Goal: Task Accomplishment & Management: Use online tool/utility

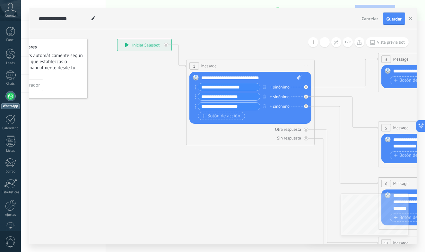
click at [239, 77] on div "**********" at bounding box center [251, 78] width 101 height 6
click at [219, 77] on div "**********" at bounding box center [251, 78] width 101 height 6
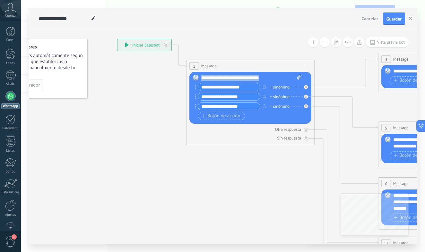
paste div
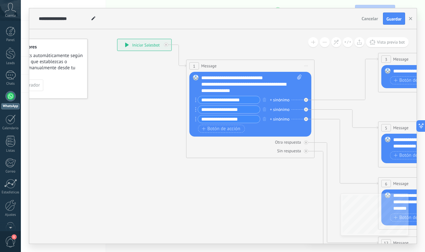
click at [210, 100] on input "**********" at bounding box center [229, 99] width 62 height 7
click at [231, 101] on input "**********" at bounding box center [229, 99] width 62 height 7
paste input "text"
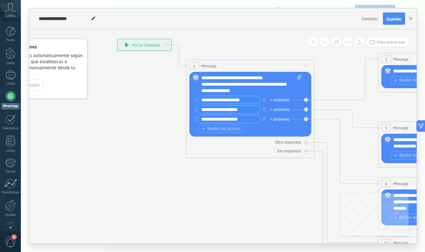
click at [260, 102] on div "**********" at bounding box center [227, 100] width 65 height 8
click at [252, 100] on input "**********" at bounding box center [229, 99] width 62 height 7
type input "*"
paste input "**********"
click at [248, 102] on input "**********" at bounding box center [229, 99] width 62 height 7
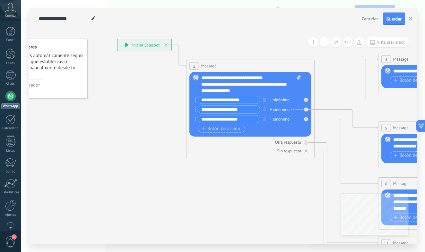
click at [226, 100] on input "**********" at bounding box center [229, 99] width 62 height 7
click at [229, 101] on input "**********" at bounding box center [229, 99] width 62 height 7
type input "**********"
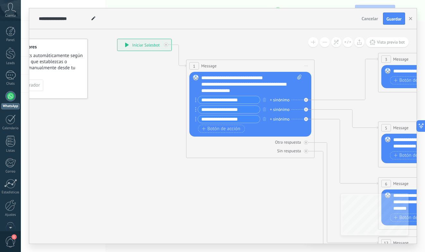
click at [247, 111] on input "**********" at bounding box center [229, 109] width 62 height 7
click at [251, 113] on input "**********" at bounding box center [229, 109] width 62 height 7
paste input "*"
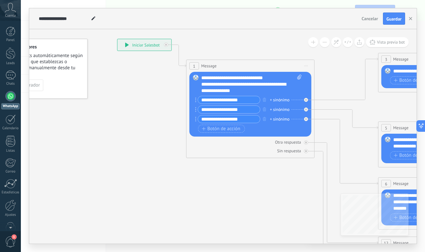
click at [248, 111] on input "**********" at bounding box center [229, 109] width 62 height 7
type input "**********"
click at [237, 118] on input "**********" at bounding box center [229, 119] width 62 height 7
click at [213, 128] on span "Botón de acción" at bounding box center [221, 129] width 39 height 5
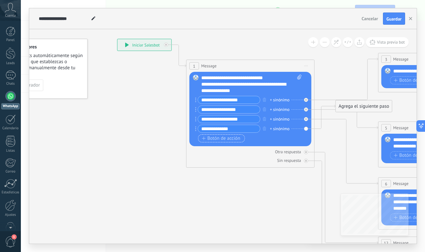
type input "**********"
click at [217, 136] on span "Botón de acción" at bounding box center [221, 138] width 39 height 5
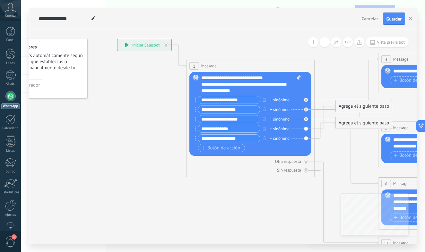
type input "**********"
click at [270, 175] on div "1 Message ******* (a): Todos los contactos - canales seleccionados Todos los co…" at bounding box center [250, 119] width 128 height 118
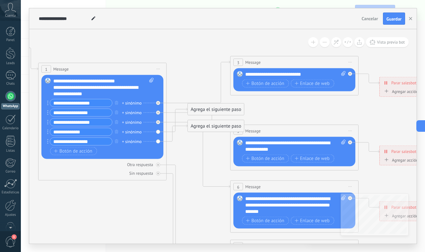
click at [137, 104] on div "+ sinónimo" at bounding box center [132, 103] width 20 height 6
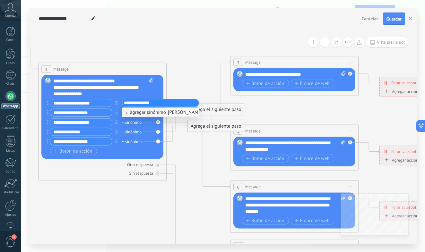
type input "**********"
click at [204, 79] on icon at bounding box center [309, 202] width 1001 height 642
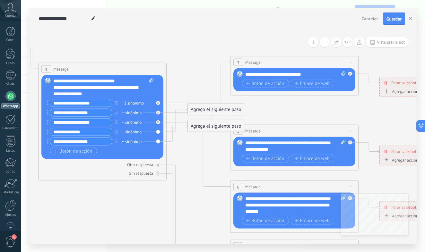
click at [134, 142] on div "+ sinónimo" at bounding box center [132, 141] width 20 height 6
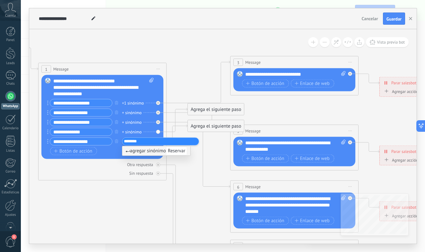
type input "********"
click at [122, 196] on icon at bounding box center [309, 202] width 1001 height 642
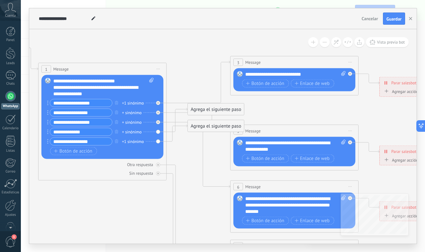
click at [129, 131] on div "+ sinónimo" at bounding box center [132, 132] width 20 height 6
click at [157, 217] on icon at bounding box center [309, 202] width 1001 height 642
click at [117, 122] on icon "button" at bounding box center [116, 122] width 3 height 4
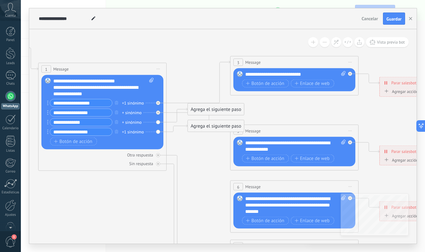
click at [216, 106] on div "Agrega el siguiente paso" at bounding box center [216, 109] width 56 height 11
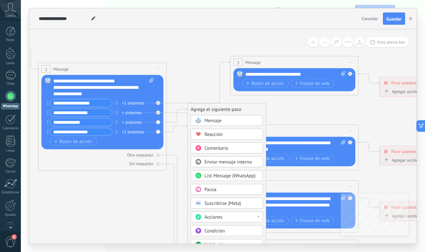
click at [201, 52] on icon at bounding box center [309, 202] width 1001 height 642
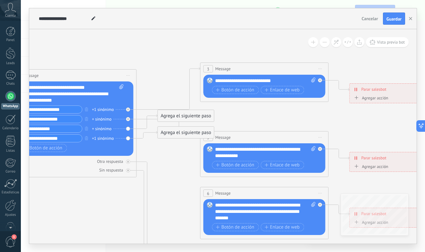
click at [264, 81] on div "**********" at bounding box center [265, 81] width 101 height 6
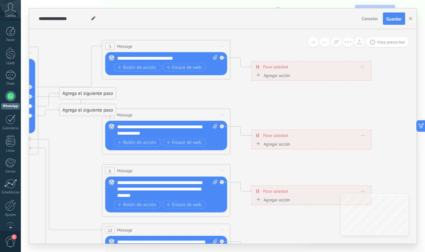
click at [179, 59] on div "**********" at bounding box center [167, 58] width 101 height 6
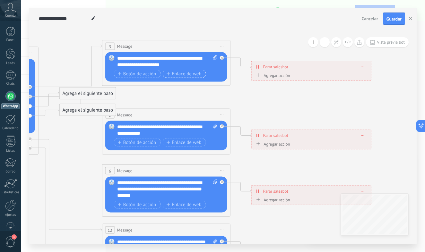
click at [190, 72] on span "Enlace de web" at bounding box center [183, 73] width 35 height 5
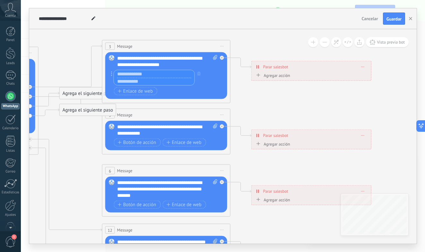
click at [146, 82] on input "text" at bounding box center [154, 82] width 81 height 8
paste input "**********"
type input "**********"
click at [169, 75] on input "text" at bounding box center [154, 74] width 81 height 8
click at [177, 93] on div "Botón de acción Enlace de web" at bounding box center [165, 91] width 103 height 8
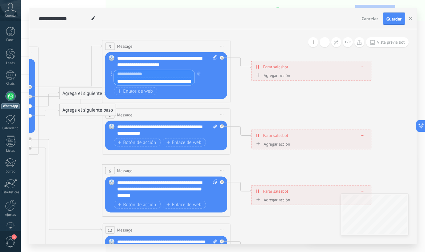
click at [165, 74] on input "text" at bounding box center [154, 74] width 81 height 8
type input "*******"
click at [187, 97] on div "Reemplazar Quitar Convertir a mensaje de voz Arrastre la imagen aquí para adjun…" at bounding box center [166, 75] width 122 height 47
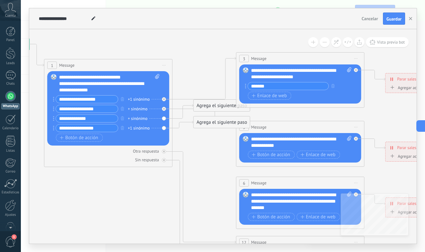
click at [191, 151] on icon at bounding box center [314, 199] width 1001 height 642
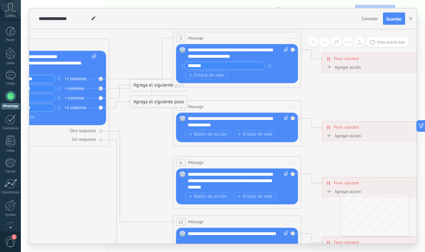
click at [145, 101] on div "Agrega el siguiente paso" at bounding box center [158, 102] width 56 height 11
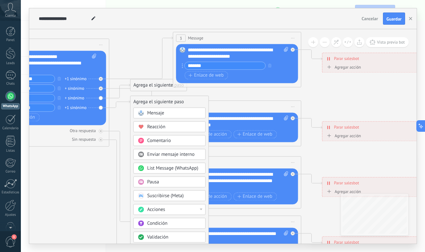
click at [248, 100] on icon at bounding box center [251, 178] width 1001 height 642
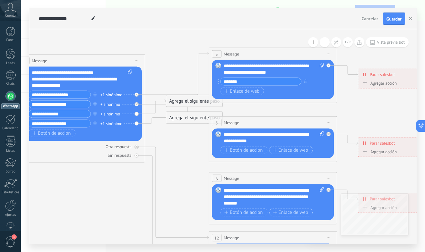
click at [235, 141] on div "**********" at bounding box center [274, 138] width 101 height 13
drag, startPoint x: 249, startPoint y: 141, endPoint x: 224, endPoint y: 137, distance: 25.3
click at [224, 137] on div "**********" at bounding box center [274, 138] width 101 height 13
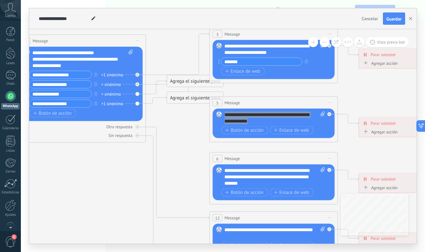
drag, startPoint x: 307, startPoint y: 251, endPoint x: 238, endPoint y: 117, distance: 151.3
click at [238, 117] on div "**********" at bounding box center [275, 118] width 101 height 13
click at [250, 122] on div "**********" at bounding box center [275, 118] width 101 height 13
drag, startPoint x: 254, startPoint y: 123, endPoint x: 219, endPoint y: 114, distance: 36.3
click at [219, 114] on div "Reemplazar Quitar Convertir a mensaje de voz Arrastre la imagen aquí para adjun…" at bounding box center [274, 124] width 122 height 30
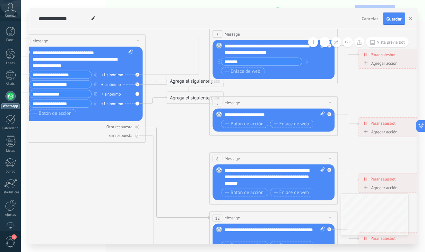
click at [219, 114] on rect at bounding box center [219, 115] width 6 height 6
click at [274, 117] on div "**********" at bounding box center [275, 115] width 101 height 6
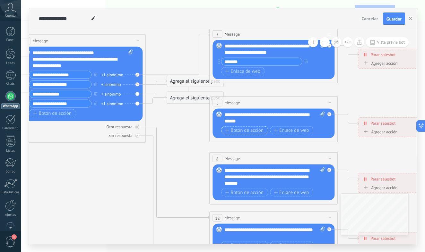
click at [254, 129] on span "Botón de acción" at bounding box center [244, 130] width 39 height 5
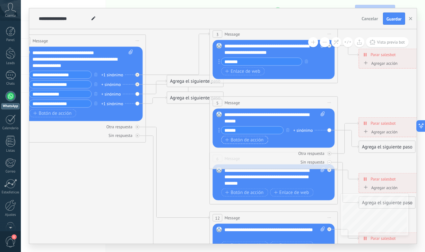
click at [255, 141] on span "Botón de acción" at bounding box center [244, 139] width 39 height 5
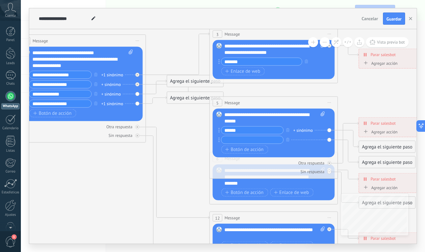
click at [226, 132] on input "*****" at bounding box center [252, 130] width 62 height 7
type input "*****"
click at [232, 145] on div "***** + sinónimo + sinónimo" at bounding box center [272, 136] width 103 height 19
click at [234, 142] on input "text" at bounding box center [252, 140] width 62 height 7
type input "*"
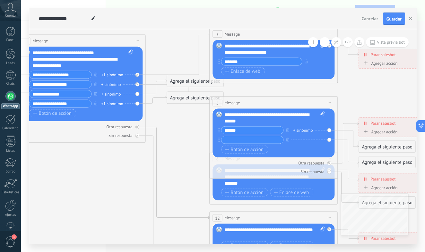
click at [247, 131] on input "*****" at bounding box center [252, 130] width 62 height 7
type input "*"
click at [289, 132] on icon "button" at bounding box center [287, 130] width 3 height 4
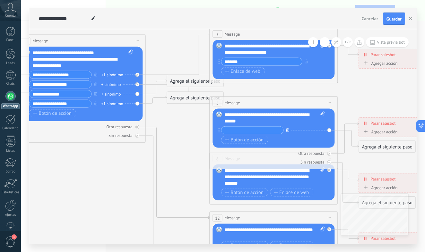
click at [289, 131] on icon "button" at bounding box center [287, 130] width 3 height 4
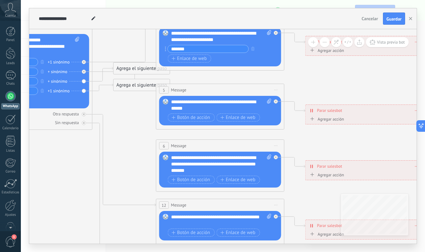
click at [266, 139] on icon at bounding box center [234, 160] width 1001 height 640
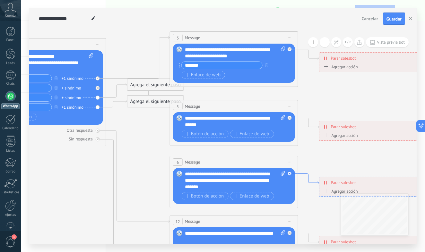
drag, startPoint x: 286, startPoint y: 157, endPoint x: 300, endPoint y: 173, distance: 21.4
click at [300, 174] on icon at bounding box center [308, 179] width 21 height 11
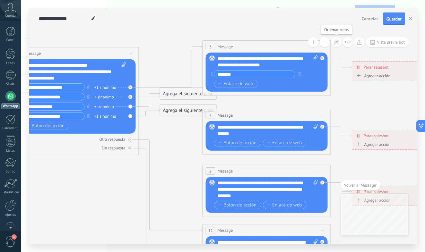
click at [336, 43] on icon at bounding box center [336, 42] width 5 height 5
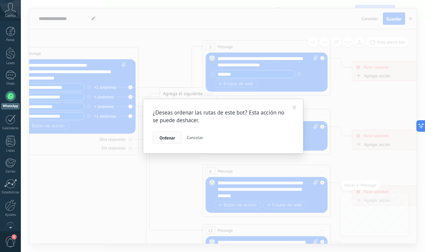
click at [171, 137] on span "Ordenar" at bounding box center [167, 138] width 15 height 4
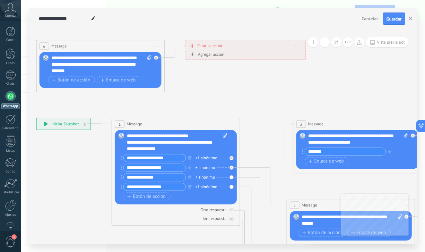
drag, startPoint x: 164, startPoint y: 87, endPoint x: 203, endPoint y: 121, distance: 51.3
click at [36, 118] on div "**********" at bounding box center [36, 118] width 0 height 0
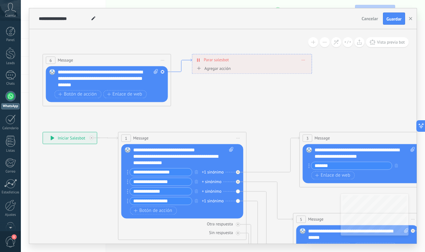
drag, startPoint x: 174, startPoint y: 57, endPoint x: 181, endPoint y: 70, distance: 14.4
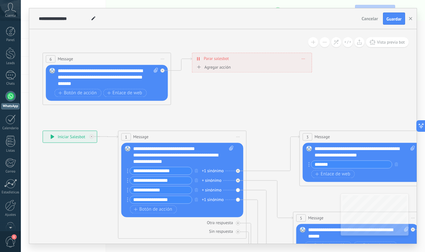
click at [150, 55] on div "6 Message ******* (a): Todos los contactos - canales seleccionados Todos los co…" at bounding box center [107, 59] width 128 height 12
click at [148, 68] on div "**********" at bounding box center [108, 77] width 101 height 19
click at [163, 59] on icon at bounding box center [162, 59] width 3 height 1
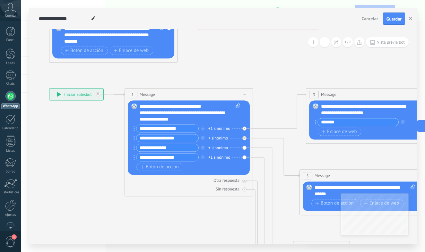
drag, startPoint x: 140, startPoint y: 40, endPoint x: 157, endPoint y: 94, distance: 57.0
click at [49, 88] on div "**********" at bounding box center [49, 88] width 0 height 0
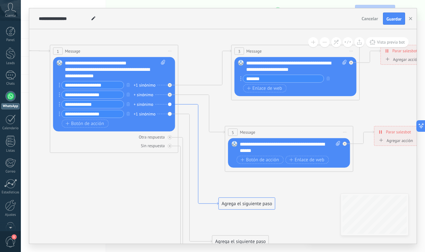
click at [198, 120] on icon at bounding box center [198, 154] width 40 height 101
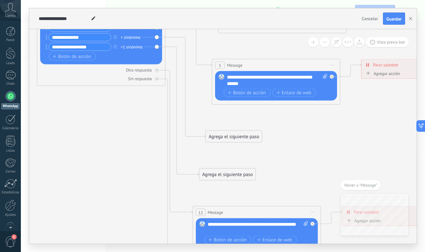
click at [214, 136] on div "Agrega el siguiente paso" at bounding box center [234, 137] width 56 height 11
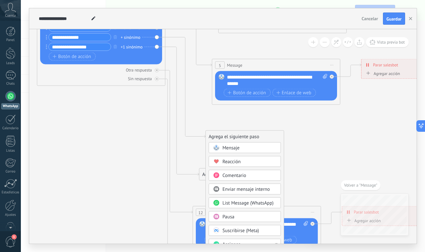
click at [224, 146] on span "Mensaje" at bounding box center [231, 148] width 17 height 6
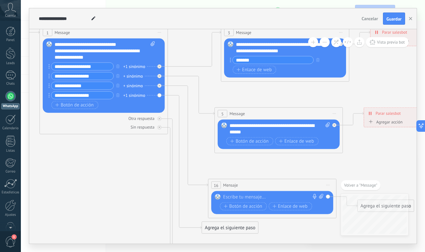
click at [237, 196] on div at bounding box center [270, 197] width 95 height 6
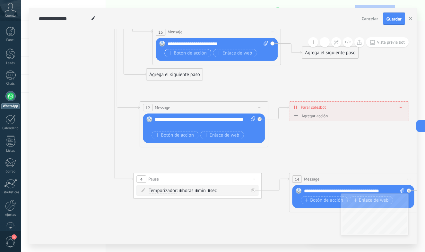
click at [191, 55] on span "Botón de acción" at bounding box center [187, 53] width 39 height 5
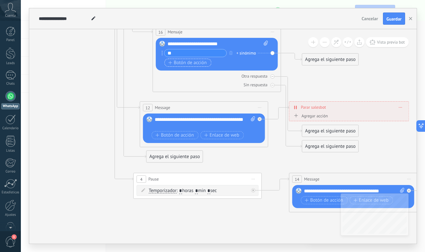
type input "*"
type input "**********"
click at [188, 63] on span "Botón de acción" at bounding box center [187, 62] width 39 height 5
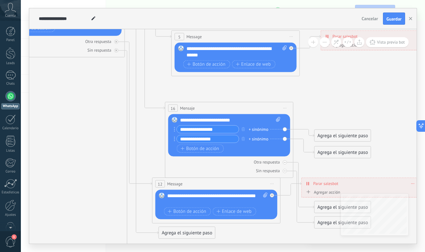
type input "**********"
click at [243, 151] on div "Botón de acción Enlace de web" at bounding box center [228, 149] width 103 height 8
click at [209, 148] on span "Botón de acción" at bounding box center [200, 148] width 39 height 5
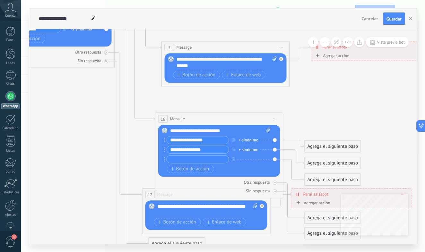
click at [140, 171] on icon at bounding box center [235, 90] width 971 height 739
click at [221, 184] on div "Otra respuesta" at bounding box center [219, 183] width 122 height 6
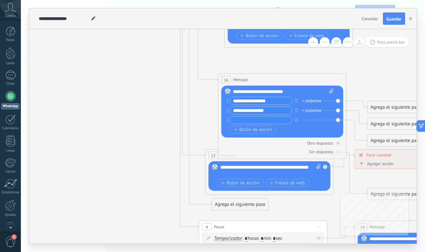
click at [234, 208] on div "Agrega el siguiente paso" at bounding box center [240, 204] width 56 height 11
click at [235, 217] on span "Mensaje" at bounding box center [237, 216] width 17 height 6
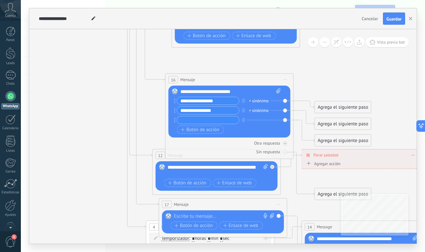
click at [202, 218] on div at bounding box center [221, 217] width 95 height 6
click at [182, 228] on span "Botón de acción" at bounding box center [194, 225] width 39 height 5
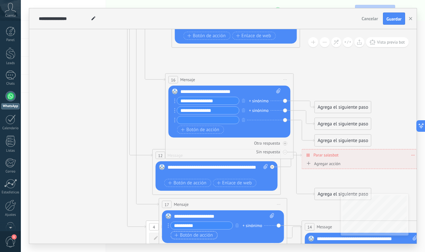
type input "**********"
click at [197, 237] on span "Botón de acción" at bounding box center [194, 235] width 39 height 5
type input "*"
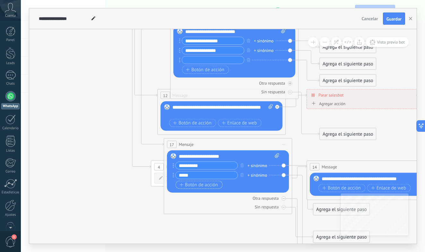
type input "****"
click at [201, 188] on span "Botón de acción" at bounding box center [199, 184] width 39 height 5
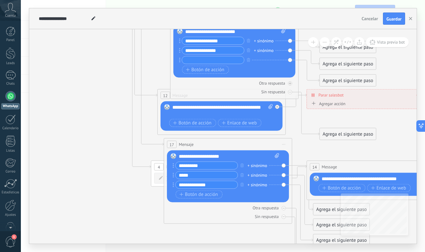
type input "**********"
click at [224, 221] on div "17 Mensaje ******* (a): Todos los contactos - canales seleccionados Todos los c…" at bounding box center [228, 181] width 128 height 86
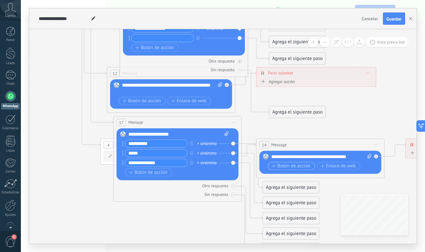
click at [305, 166] on span "Botón de acción" at bounding box center [291, 166] width 39 height 5
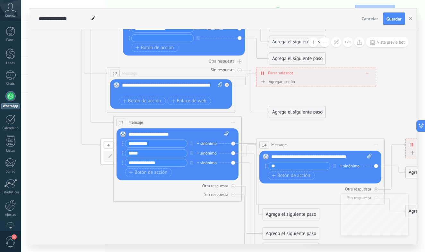
type input "*"
type input "**********"
click at [353, 127] on icon at bounding box center [200, 23] width 971 height 847
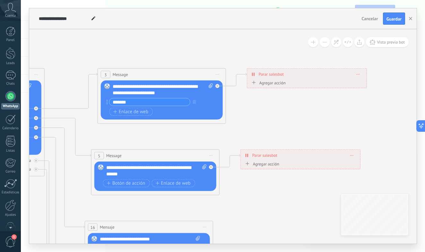
click at [270, 83] on div "Agregar acción" at bounding box center [268, 82] width 36 height 5
click at [270, 83] on button "Conversación marcada como cerrada" at bounding box center [287, 83] width 80 height 12
drag, startPoint x: 294, startPoint y: 85, endPoint x: 319, endPoint y: 119, distance: 42.3
click at [279, 82] on div "Agregar acción" at bounding box center [268, 82] width 36 height 5
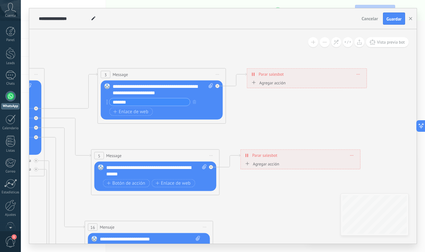
click at [279, 82] on button "Conversación marcada como cerrada" at bounding box center [287, 83] width 80 height 12
click at [277, 93] on span "Iniciar Salesbot" at bounding box center [286, 94] width 78 height 6
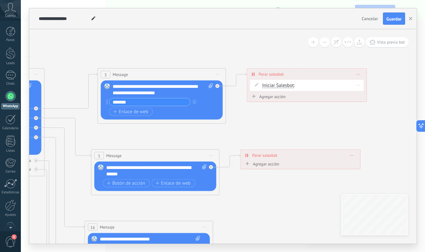
click at [287, 87] on span "Iniciar Salesbot" at bounding box center [278, 85] width 32 height 5
click at [287, 87] on button "Iniciar Salesbot" at bounding box center [299, 86] width 80 height 12
click at [297, 97] on span "Iniciar Salesbot" at bounding box center [294, 97] width 78 height 6
click at [285, 85] on span "Iniciar Salesbot" at bounding box center [278, 85] width 32 height 5
click at [285, 85] on button "Iniciar Salesbot" at bounding box center [299, 86] width 80 height 12
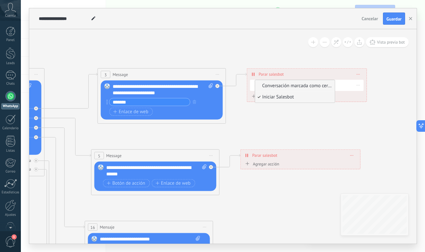
click at [287, 88] on span "Conversación marcada como cerrada" at bounding box center [294, 86] width 78 height 6
click at [253, 74] on icon at bounding box center [252, 75] width 1 height 4
click at [211, 86] on icon at bounding box center [211, 86] width 4 height 5
click input "Subir" at bounding box center [0, 0] width 0 height 0
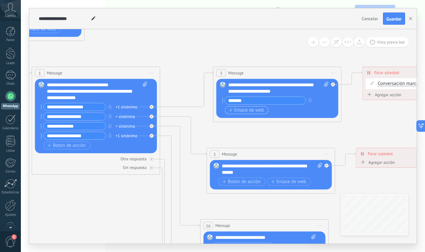
click at [248, 111] on span "Enlace de web" at bounding box center [246, 110] width 35 height 5
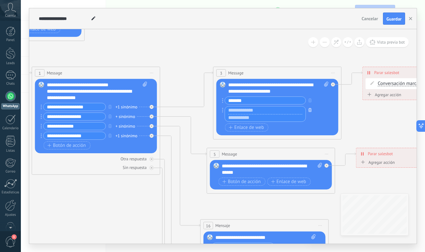
click at [313, 111] on button "button" at bounding box center [310, 110] width 7 height 8
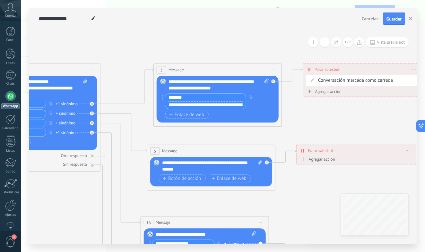
click at [240, 96] on input "*******" at bounding box center [205, 98] width 81 height 8
click at [266, 83] on icon at bounding box center [267, 81] width 4 height 5
click input "Subir" at bounding box center [0, 0] width 0 height 0
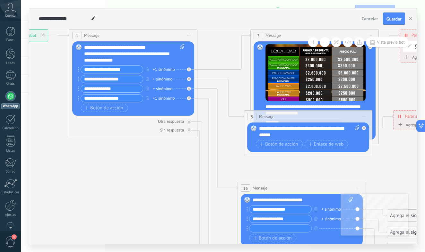
click at [245, 155] on div "5 Message ******* (a): Todos los contactos - canales seleccionados Todos los co…" at bounding box center [308, 133] width 128 height 46
click at [358, 128] on icon at bounding box center [357, 128] width 4 height 5
click input "Subir" at bounding box center [0, 0] width 0 height 0
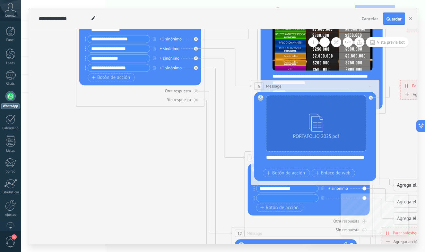
click at [267, 157] on div "**********" at bounding box center [319, 161] width 107 height 13
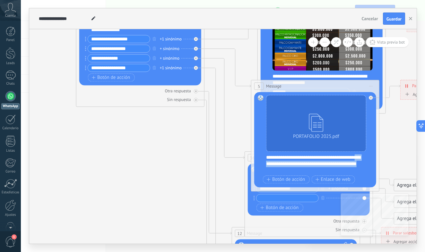
drag, startPoint x: 267, startPoint y: 165, endPoint x: 354, endPoint y: 170, distance: 86.9
click at [354, 170] on div "**********" at bounding box center [319, 164] width 107 height 19
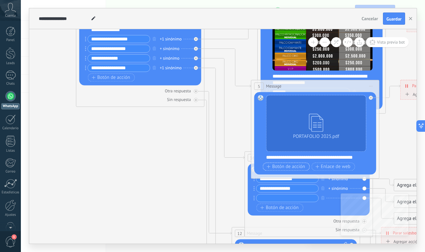
click at [294, 166] on span "Botón de acción" at bounding box center [286, 166] width 39 height 5
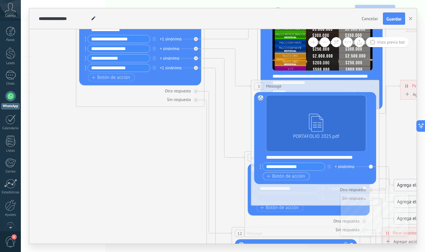
type input "**********"
click at [280, 177] on span "Botón de acción" at bounding box center [286, 176] width 39 height 5
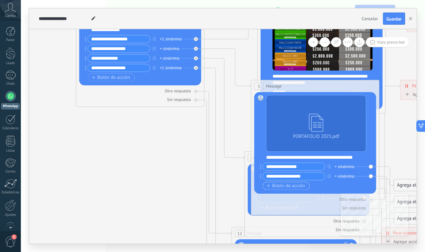
type input "**********"
click at [302, 187] on span "Botón de acción" at bounding box center [286, 186] width 39 height 5
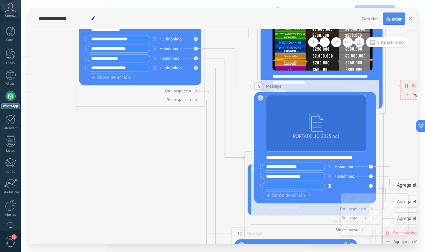
click at [329, 187] on icon "button" at bounding box center [329, 186] width 3 height 4
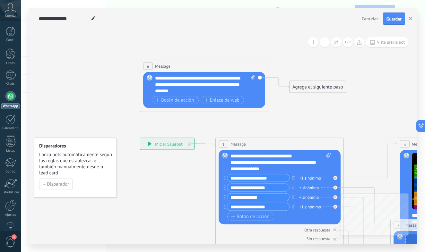
click at [260, 78] on div "Reemplazar Quitar Convertir a mensaje de voz Arrastre la imagen aquí para adjun…" at bounding box center [204, 90] width 122 height 36
click at [259, 66] on icon at bounding box center [260, 66] width 3 height 1
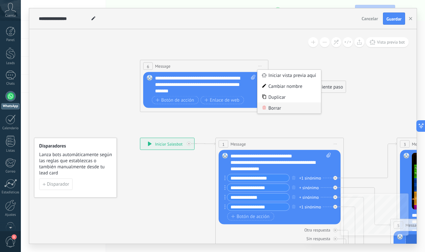
click at [275, 110] on div "Borrar" at bounding box center [290, 108] width 64 height 11
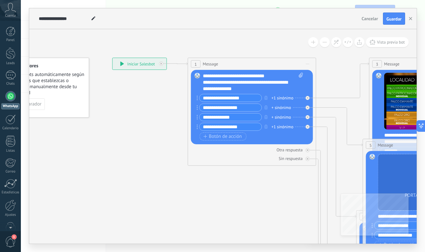
click at [119, 65] on div "**********" at bounding box center [140, 64] width 54 height 12
click at [121, 65] on icon at bounding box center [122, 64] width 4 height 4
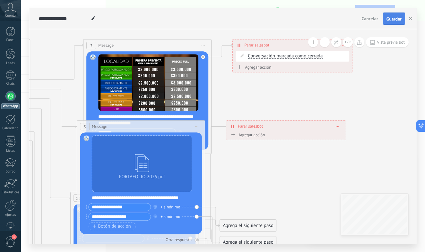
click at [393, 17] on span "Guardar" at bounding box center [394, 19] width 15 height 4
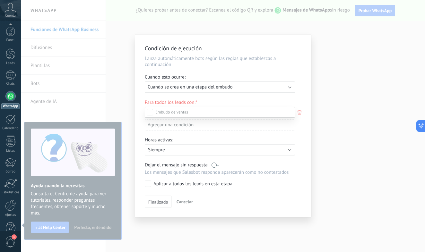
scroll to position [15, 0]
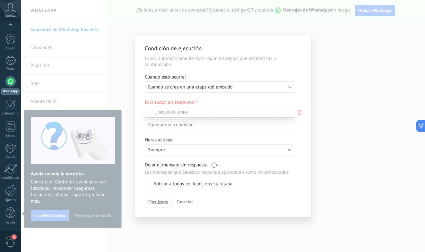
click at [286, 91] on div at bounding box center [223, 126] width 404 height 252
click at [286, 91] on div "Ejecutar: Cuando se crea en una etapa del embudo" at bounding box center [220, 88] width 150 height 12
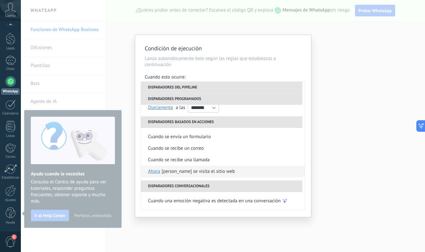
scroll to position [0, 0]
click at [204, 172] on div "Сuando se visita el sitio web" at bounding box center [198, 172] width 73 height 12
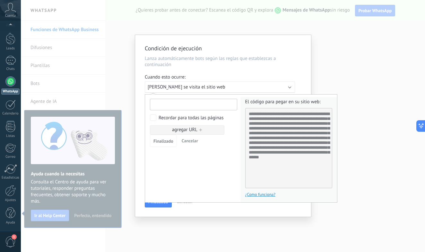
click at [216, 104] on input "text" at bounding box center [193, 105] width 87 height 12
type input "*"
paste input "**********"
type input "**********"
click at [168, 137] on button "Finalizado" at bounding box center [163, 141] width 27 height 12
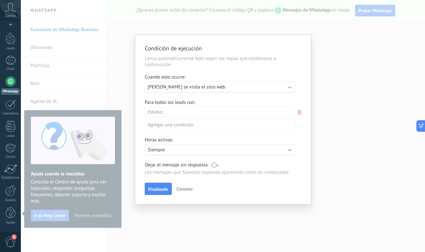
click at [0, 0] on div "Leads Entrantes Comentario o DM Obsequio o DM enviado Cualificado Propuesta env…" at bounding box center [0, 0] width 0 height 0
click at [227, 113] on label at bounding box center [220, 112] width 150 height 11
click at [307, 97] on div at bounding box center [223, 126] width 404 height 252
click at [164, 187] on span "Finalizado" at bounding box center [158, 189] width 20 height 4
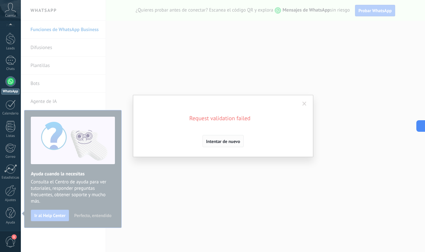
click at [234, 145] on button "Intentar de nuevo" at bounding box center [223, 141] width 41 height 12
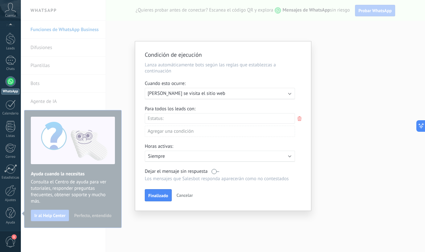
click at [216, 173] on label at bounding box center [216, 172] width 8 height 6
click at [167, 197] on span "Finalizado" at bounding box center [158, 196] width 20 height 4
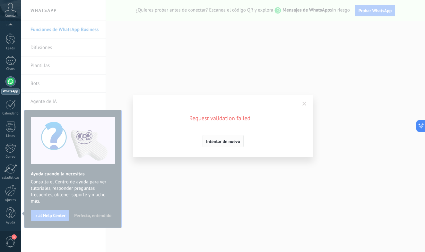
click at [235, 140] on span "Intentar de nuevo" at bounding box center [223, 141] width 34 height 4
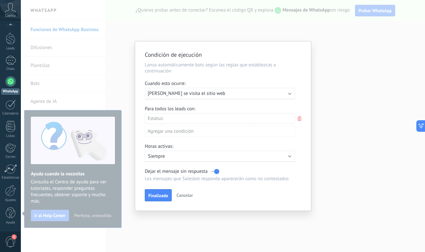
click at [0, 0] on div "Leads Entrantes Comentario o DM Obsequio o DM enviado Cualificado Propuesta env…" at bounding box center [0, 0] width 0 height 0
click at [220, 141] on div "Leads Entrantes Comentario o DM Obsequio o DM enviado Cualificado Propuesta env…" at bounding box center [220, 182] width 150 height 138
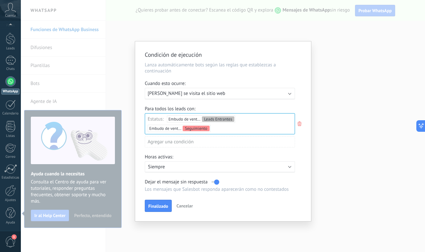
scroll to position [0, 0]
click at [162, 205] on span "Finalizado" at bounding box center [158, 206] width 20 height 4
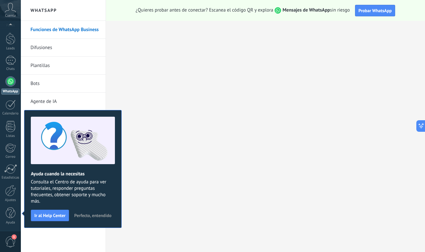
click at [82, 216] on span "Perfecto, entendido" at bounding box center [92, 216] width 37 height 4
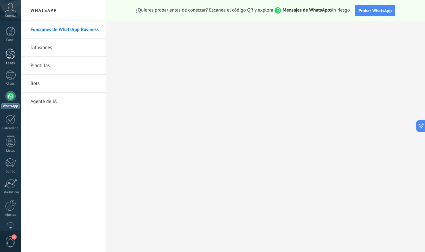
click at [11, 59] on div at bounding box center [11, 54] width 10 height 12
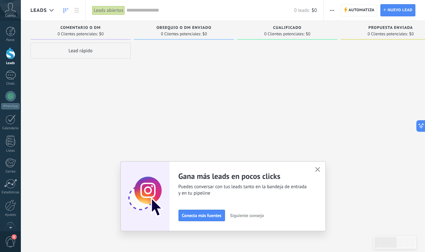
click at [317, 170] on icon "button" at bounding box center [317, 169] width 5 height 5
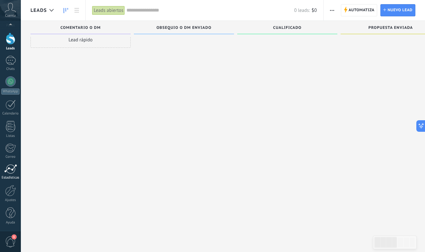
scroll to position [11, 0]
click at [15, 193] on div at bounding box center [10, 190] width 11 height 11
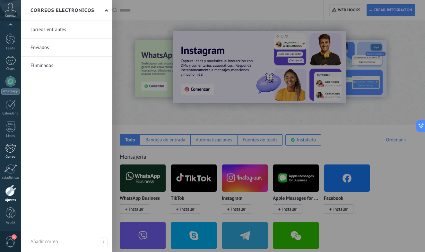
click at [14, 150] on div at bounding box center [10, 149] width 11 height 10
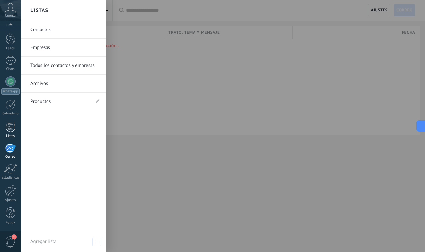
click at [16, 128] on link "Listas" at bounding box center [10, 129] width 21 height 17
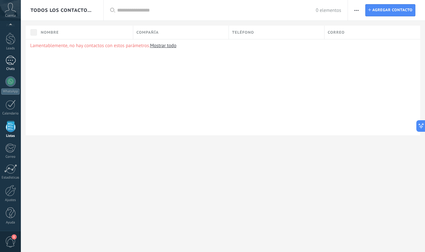
click at [14, 70] on div "Chats" at bounding box center [10, 69] width 19 height 4
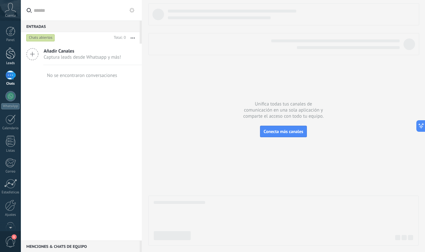
click at [12, 49] on div at bounding box center [11, 54] width 10 height 12
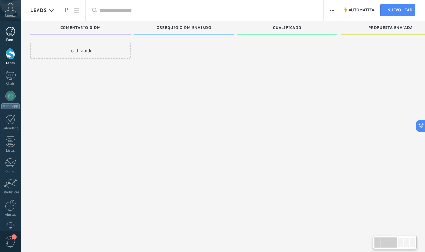
click at [12, 35] on div at bounding box center [11, 32] width 10 height 10
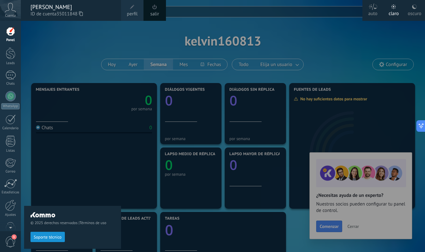
click at [78, 55] on div "© 2025 derechos reservados | Términos de uso Soporte técnico" at bounding box center [72, 137] width 97 height 232
click at [390, 5] on div "claro" at bounding box center [394, 12] width 10 height 17
click at [395, 8] on icon at bounding box center [394, 6] width 4 height 4
click at [334, 18] on div at bounding box center [233, 126] width 425 height 252
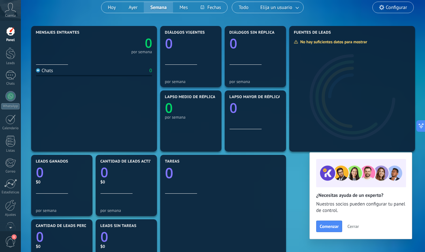
scroll to position [58, 0]
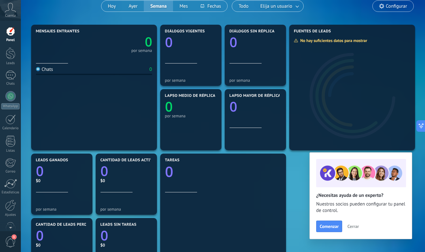
click at [355, 226] on span "Cerrar" at bounding box center [354, 227] width 12 height 4
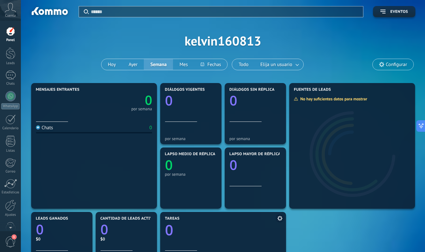
scroll to position [0, 0]
click at [387, 67] on span "Configurar" at bounding box center [396, 64] width 21 height 5
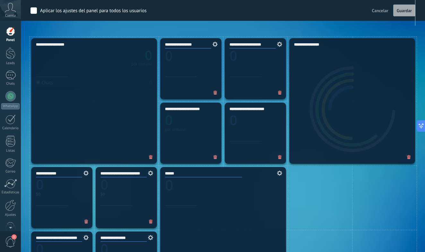
scroll to position [178, 0]
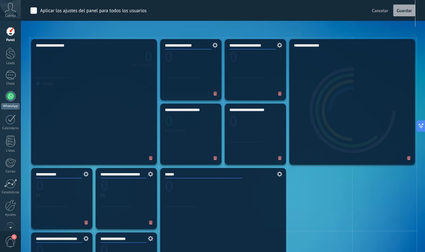
click at [11, 96] on div at bounding box center [10, 96] width 10 height 10
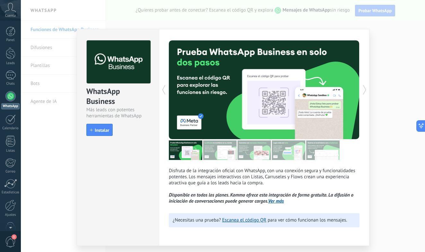
click at [394, 57] on div "WhatsApp Business Más leads con potentes herramientas de WhatsApp install Insta…" at bounding box center [223, 126] width 404 height 252
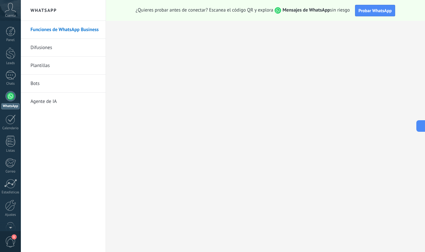
click at [57, 63] on link "Plantillas" at bounding box center [65, 66] width 69 height 18
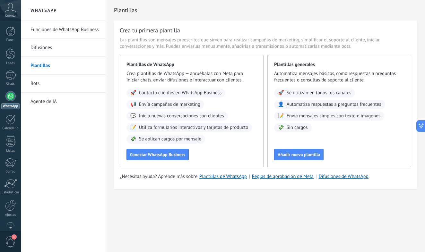
click at [59, 88] on link "Bots" at bounding box center [65, 84] width 69 height 18
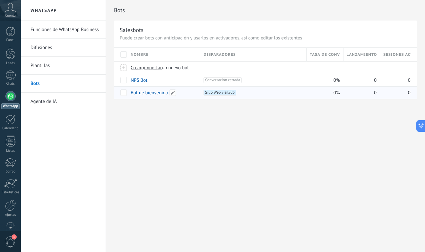
click at [180, 93] on div "Bot de bienvenida" at bounding box center [163, 93] width 70 height 12
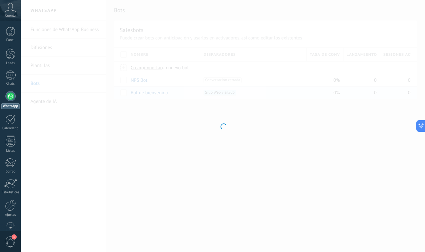
type input "**********"
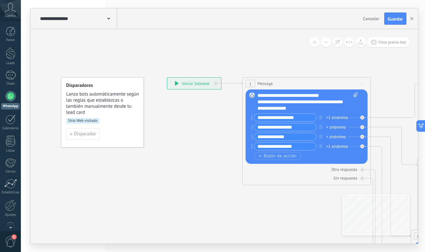
click at [180, 83] on div "**********" at bounding box center [194, 84] width 54 height 12
click at [177, 83] on icon at bounding box center [177, 83] width 4 height 4
click at [88, 120] on span "Sitio Web visitado" at bounding box center [82, 121] width 33 height 6
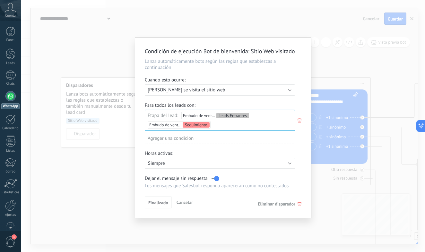
click at [182, 207] on button "Cancelar" at bounding box center [185, 203] width 22 height 10
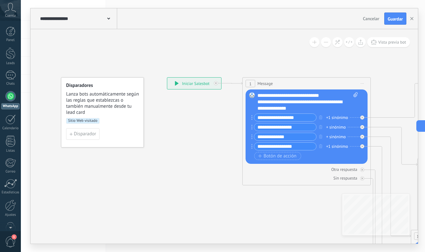
click at [108, 22] on div "**********" at bounding box center [78, 18] width 79 height 21
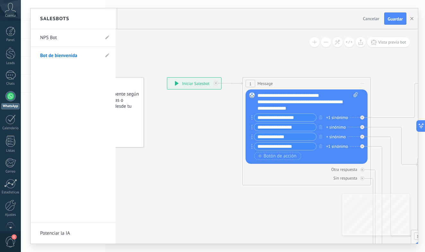
click at [149, 54] on div at bounding box center [225, 126] width 388 height 236
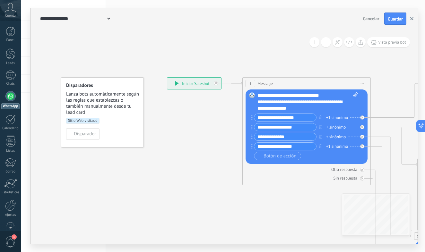
click at [412, 18] on icon "button" at bounding box center [412, 18] width 3 height 3
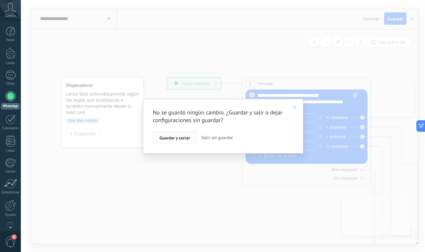
click at [186, 136] on span "Guardar y cerrar" at bounding box center [175, 138] width 31 height 4
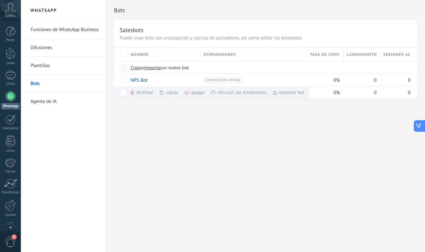
click at [420, 126] on icon at bounding box center [419, 126] width 7 height 7
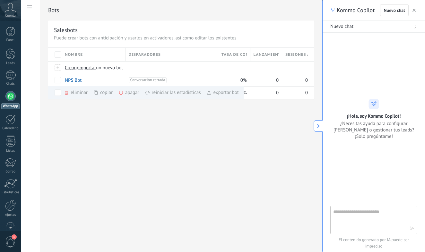
click at [285, 143] on div "Bots Salesbots Puede crear bots con anticipación y usarlos en activadores, así …" at bounding box center [181, 126] width 282 height 252
click at [321, 126] on button at bounding box center [318, 126] width 9 height 12
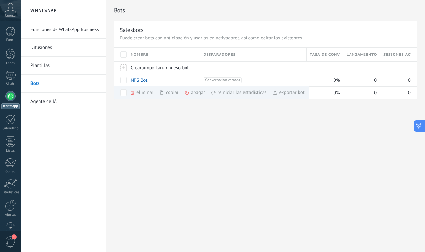
click at [321, 126] on div "Bots Salesbots Puede crear bots con anticipación y usarlos en activadores, así …" at bounding box center [265, 126] width 319 height 252
click at [189, 93] on use at bounding box center [187, 93] width 4 height 4
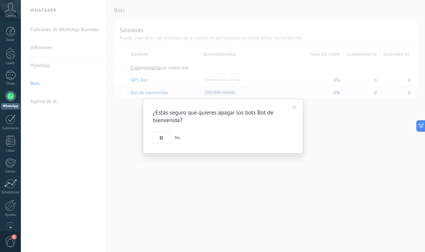
click at [180, 138] on span "No" at bounding box center [177, 138] width 5 height 6
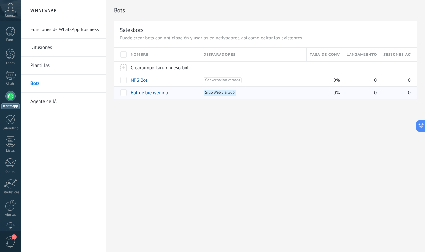
click at [185, 138] on div "Bots Salesbots Puede crear bots con anticipación y usarlos en activadores, así …" at bounding box center [265, 126] width 319 height 252
click at [211, 201] on div "Bots Salesbots Puede crear bots con anticipación y usarlos en activadores, así …" at bounding box center [265, 126] width 319 height 252
click at [142, 114] on div "Bots Salesbots Puede crear bots con anticipación y usarlos en activadores, así …" at bounding box center [265, 126] width 319 height 252
click at [37, 67] on link "Plantillas" at bounding box center [65, 66] width 69 height 18
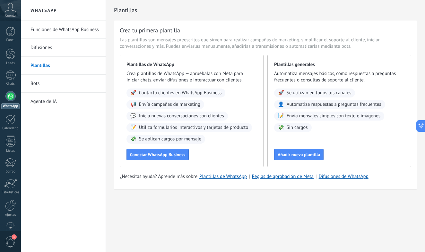
click at [175, 107] on span "Envía campañas de marketing" at bounding box center [169, 105] width 61 height 6
click at [149, 105] on span "Envía campañas de marketing" at bounding box center [169, 105] width 61 height 6
click at [135, 106] on span "📢" at bounding box center [133, 105] width 6 height 6
click at [181, 103] on span "Envía campañas de marketing" at bounding box center [169, 105] width 61 height 6
click at [168, 156] on span "Conectar WhatsApp Business" at bounding box center [157, 155] width 55 height 4
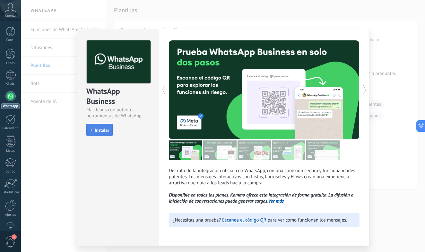
click at [103, 135] on button "Instalar" at bounding box center [99, 130] width 26 height 12
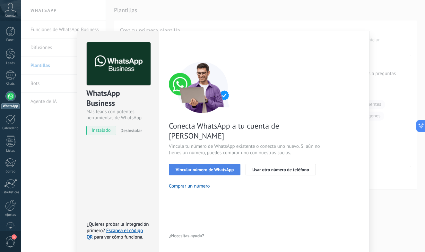
click at [225, 164] on button "Vincular número de WhatsApp" at bounding box center [205, 170] width 72 height 12
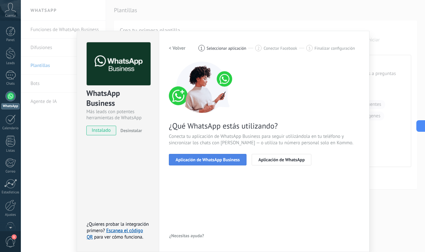
click at [233, 163] on button "Aplicación de WhatsApp Business" at bounding box center [208, 160] width 78 height 12
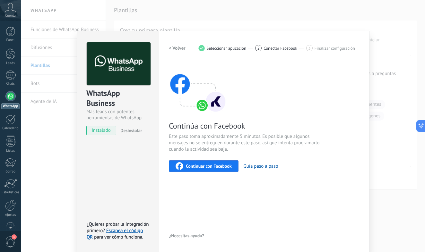
click at [231, 163] on div "Continuar con Facebook" at bounding box center [204, 167] width 56 height 8
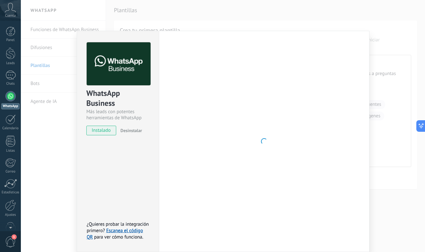
click at [109, 126] on span "instalado" at bounding box center [101, 131] width 29 height 10
click at [108, 129] on span "instalado" at bounding box center [101, 131] width 29 height 10
click at [350, 241] on div "Configuraciones Autorizaciones Esta pestaña registra a los usuarios que han con…" at bounding box center [264, 142] width 211 height 222
click at [400, 82] on div "WhatsApp Business Más leads con potentes herramientas de WhatsApp instalado Des…" at bounding box center [223, 126] width 404 height 252
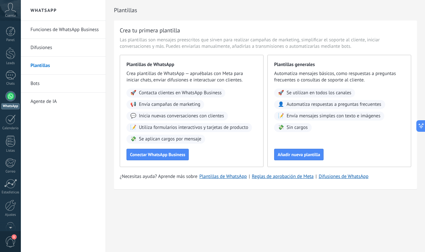
click at [63, 87] on link "Bots" at bounding box center [65, 84] width 69 height 18
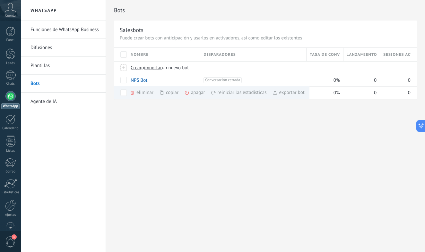
click at [276, 208] on div "Bots Salesbots Puede crear bots con anticipación y usarlos en activadores, así …" at bounding box center [265, 126] width 319 height 252
click at [59, 57] on link "Plantillas" at bounding box center [65, 66] width 69 height 18
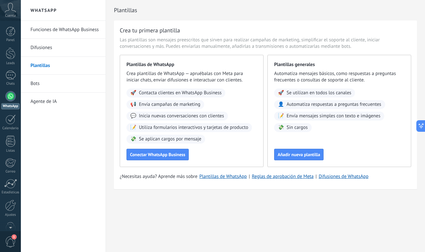
click at [62, 50] on link "Difusiones" at bounding box center [65, 48] width 69 height 18
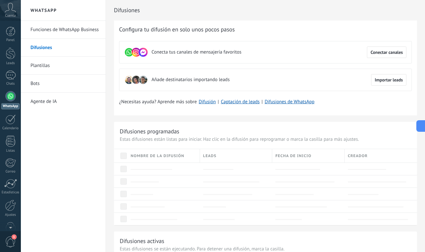
click at [51, 77] on link "Bots" at bounding box center [65, 84] width 69 height 18
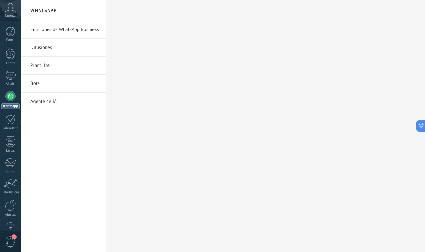
click at [39, 82] on link "Bots" at bounding box center [65, 84] width 69 height 18
click at [49, 84] on link "Bots" at bounding box center [65, 84] width 69 height 18
click at [31, 84] on link "Bots" at bounding box center [65, 84] width 69 height 18
click at [78, 31] on link "Funciones de WhatsApp Business" at bounding box center [65, 30] width 69 height 18
click at [57, 46] on link "Difusiones" at bounding box center [65, 48] width 69 height 18
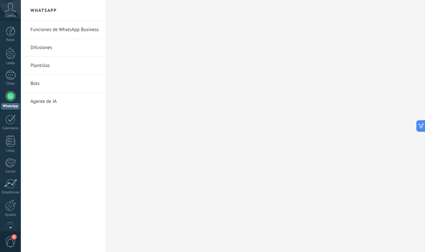
click at [37, 46] on link "Difusiones" at bounding box center [65, 48] width 69 height 18
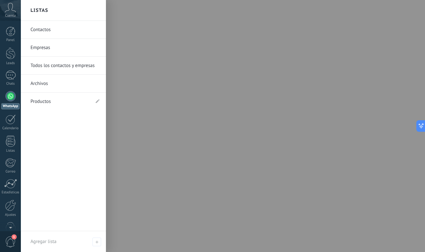
click at [45, 102] on link "Productos" at bounding box center [60, 102] width 59 height 18
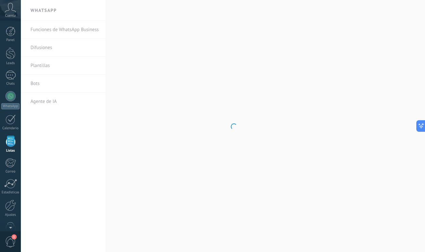
scroll to position [15, 0]
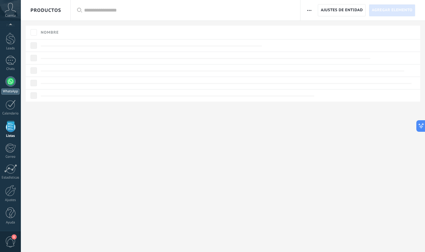
click at [9, 84] on div at bounding box center [10, 81] width 10 height 10
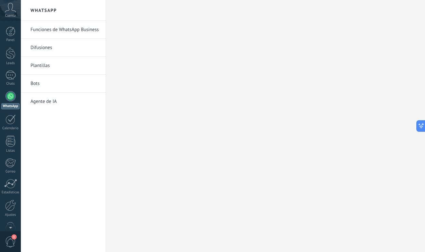
click at [45, 74] on link "Plantillas" at bounding box center [65, 66] width 69 height 18
click at [35, 84] on link "Bots" at bounding box center [65, 84] width 69 height 18
click at [11, 71] on div at bounding box center [10, 75] width 10 height 9
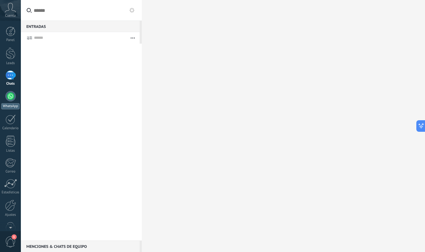
click at [13, 99] on div at bounding box center [10, 96] width 10 height 10
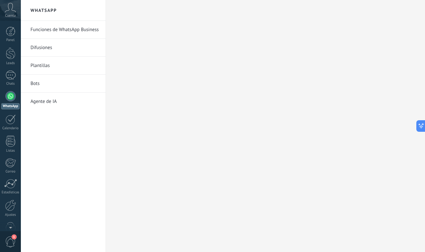
click at [13, 99] on div at bounding box center [10, 96] width 10 height 10
click at [34, 84] on link "Bots" at bounding box center [65, 84] width 69 height 18
click at [39, 43] on link "Difusiones" at bounding box center [65, 48] width 69 height 18
click at [55, 34] on link "Funciones de WhatsApp Business" at bounding box center [65, 30] width 69 height 18
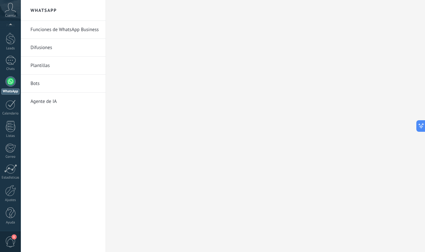
click at [12, 239] on span "1" at bounding box center [14, 237] width 5 height 5
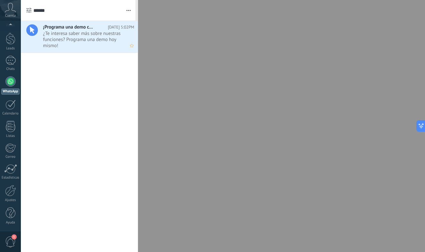
scroll to position [0, 0]
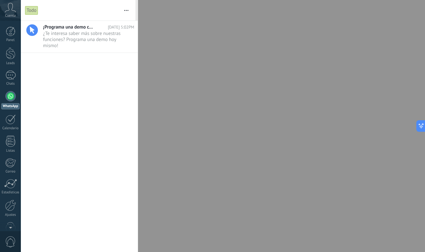
click at [124, 8] on button "button" at bounding box center [126, 10] width 14 height 21
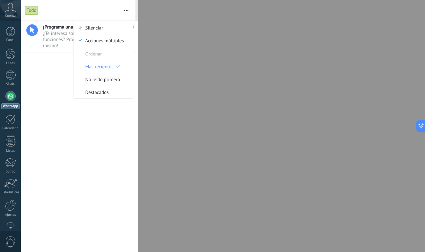
click at [13, 9] on icon at bounding box center [10, 8] width 11 height 10
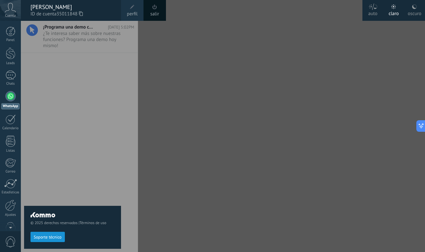
click at [38, 9] on div "[PERSON_NAME]" at bounding box center [73, 7] width 84 height 7
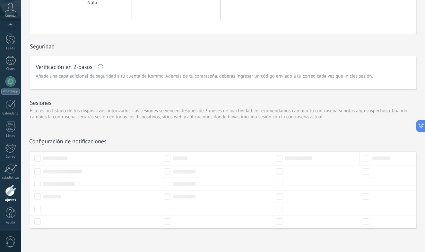
scroll to position [121, 0]
click at [130, 114] on p "Este es un listado de tus dispositivos autorizados. Las sesiones se vencen desp…" at bounding box center [223, 114] width 386 height 12
click at [32, 95] on div "Sesiones Este es un listado de tus dispositivos autorizados. Las sesiones se ve…" at bounding box center [223, 107] width 386 height 37
click at [41, 108] on div "Sesiones Este es un listado de tus dispositivos autorizados. Las sesiones se ve…" at bounding box center [223, 107] width 386 height 37
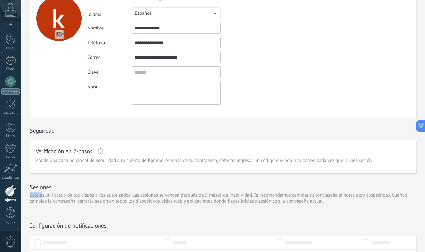
scroll to position [34, 0]
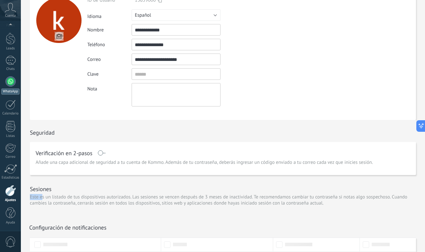
click at [12, 85] on div at bounding box center [10, 81] width 10 height 10
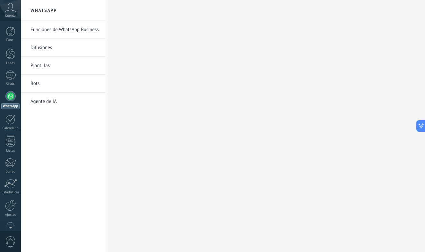
click at [54, 101] on link "Agente de IA" at bounding box center [65, 102] width 69 height 18
click at [47, 87] on link "Bots" at bounding box center [65, 84] width 69 height 18
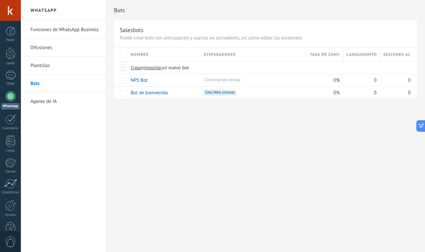
click at [52, 38] on link "Funciones de WhatsApp Business" at bounding box center [65, 30] width 69 height 18
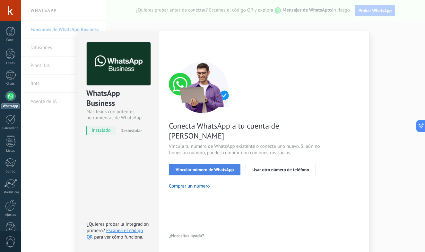
click at [201, 168] on span "Vincular número de WhatsApp" at bounding box center [205, 170] width 58 height 4
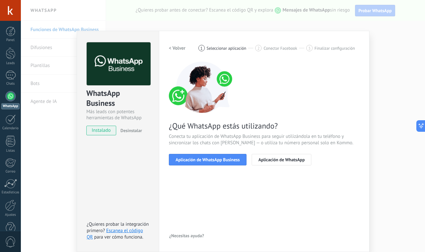
click at [201, 158] on span "Aplicación de WhatsApp Business" at bounding box center [208, 160] width 64 height 4
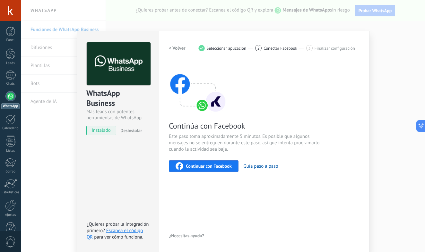
click at [259, 48] on span "2" at bounding box center [259, 48] width 2 height 5
click at [253, 167] on button "Guía paso a paso" at bounding box center [261, 166] width 35 height 6
click at [220, 163] on div "Continuar con Facebook" at bounding box center [204, 167] width 56 height 8
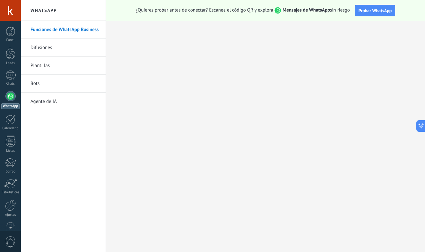
click at [5, 96] on link "WhatsApp" at bounding box center [10, 100] width 21 height 18
click at [7, 96] on div at bounding box center [10, 96] width 10 height 10
click at [64, 44] on link "Difusiones" at bounding box center [65, 48] width 69 height 18
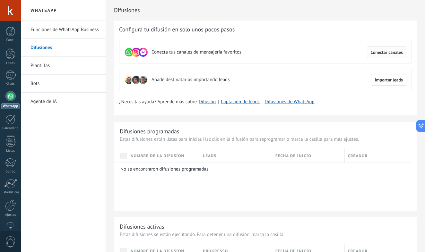
click at [390, 52] on span "Conectar canales" at bounding box center [387, 52] width 32 height 4
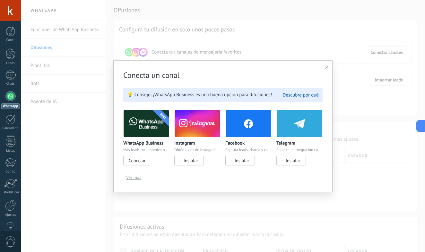
click at [145, 161] on span "Conectar" at bounding box center [137, 161] width 17 height 6
click at [137, 158] on span "Conectar" at bounding box center [137, 161] width 17 height 6
click at [144, 128] on img at bounding box center [147, 123] width 46 height 31
click at [133, 178] on span "Ver más" at bounding box center [133, 177] width 15 height 4
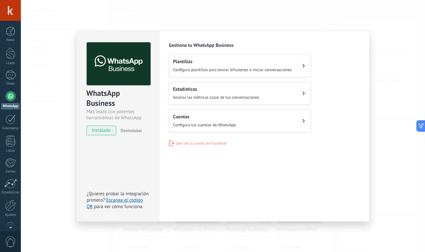
click at [305, 66] on icon at bounding box center [304, 66] width 3 height 4
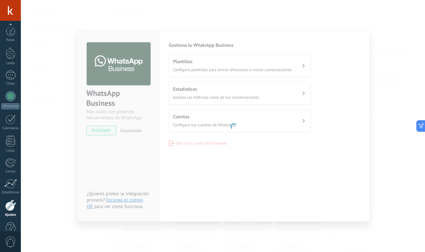
scroll to position [15, 0]
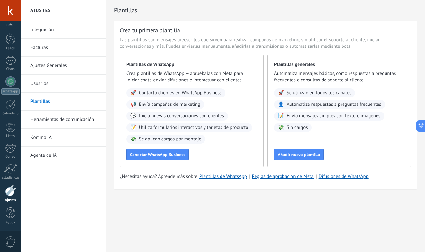
click at [80, 139] on link "Kommo IA" at bounding box center [65, 138] width 69 height 18
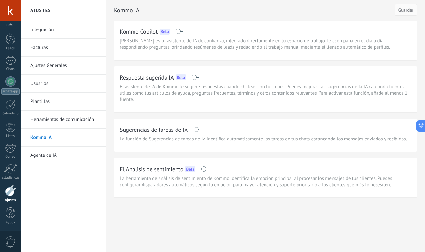
click at [198, 129] on span at bounding box center [197, 129] width 8 height 5
click at [414, 9] on button "Guardar" at bounding box center [406, 10] width 22 height 12
click at [47, 48] on link "Facturas" at bounding box center [65, 48] width 69 height 18
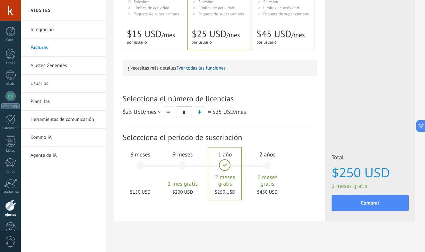
scroll to position [155, 0]
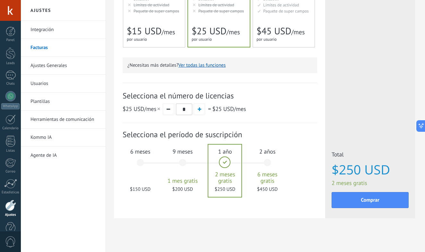
click at [264, 103] on div "Selecciona el número de licencias $25 USD /mes * = $25 USD /mes" at bounding box center [220, 103] width 195 height 40
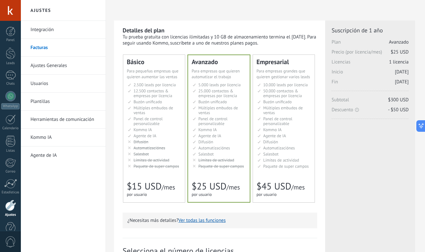
scroll to position [0, 0]
click at [59, 35] on link "Integración" at bounding box center [65, 30] width 69 height 18
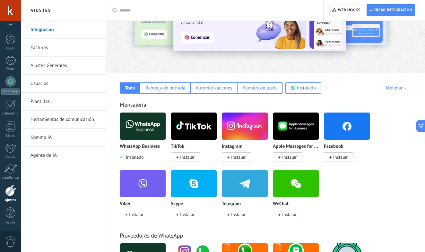
scroll to position [68, 0]
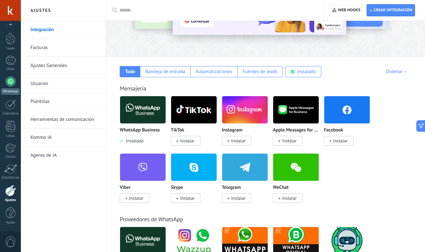
click at [8, 84] on div at bounding box center [10, 81] width 10 height 10
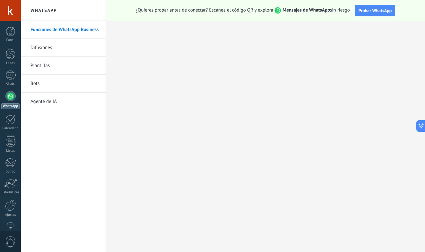
click at [43, 51] on link "Difusiones" at bounding box center [65, 48] width 69 height 18
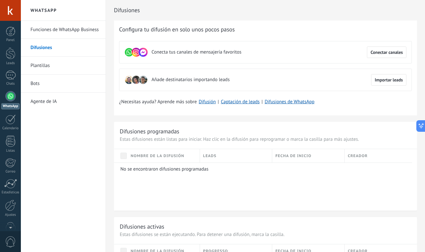
click at [42, 56] on link "Difusiones" at bounding box center [65, 48] width 69 height 18
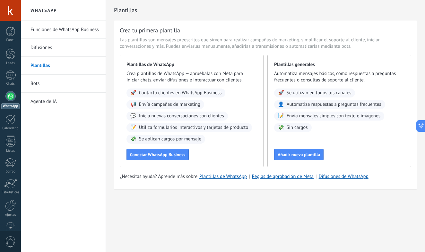
click at [37, 86] on link "Bots" at bounding box center [65, 84] width 69 height 18
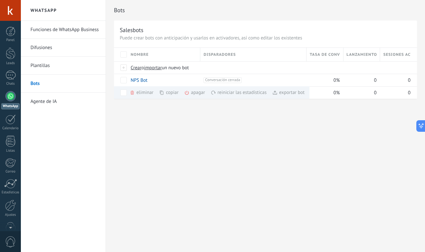
click at [199, 159] on div "Bots Salesbots Puede crear bots con anticipación y usarlos en activadores, así …" at bounding box center [265, 126] width 319 height 252
click at [47, 66] on link "Plantillas" at bounding box center [65, 66] width 69 height 18
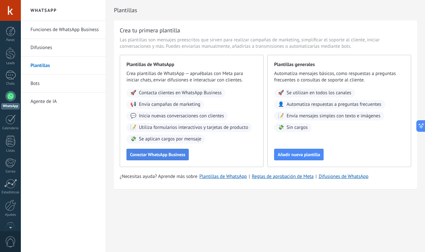
click at [166, 157] on span "Conectar WhatsApp Business" at bounding box center [157, 155] width 55 height 4
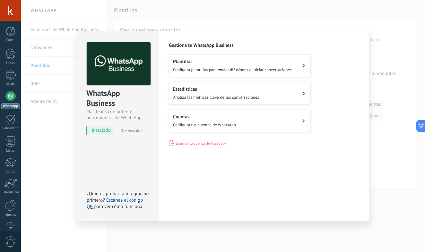
click at [265, 66] on div "Plantillas Configura plantillas para enviar difusiones e iniciar conversaciones" at bounding box center [232, 66] width 119 height 14
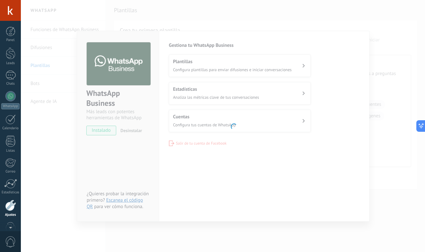
scroll to position [15, 0]
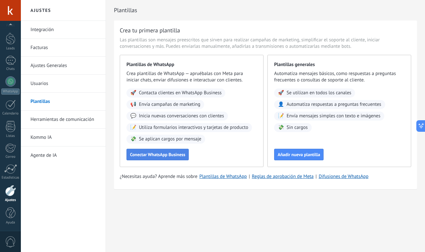
click at [179, 156] on span "Conectar WhatsApp Business" at bounding box center [157, 155] width 55 height 4
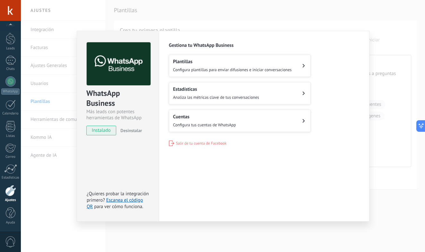
click at [312, 64] on div "Plantillas Configura plantillas para enviar difusiones e iniciar conversaciones…" at bounding box center [264, 94] width 191 height 78
click at [310, 64] on button "Plantillas Configura plantillas para enviar difusiones e iniciar conversaciones" at bounding box center [240, 66] width 142 height 22
click at [307, 65] on button "Plantillas Configura plantillas para enviar difusiones e iniciar conversaciones" at bounding box center [240, 66] width 142 height 22
click at [293, 63] on button "Plantillas Configura plantillas para enviar difusiones e iniciar conversaciones" at bounding box center [240, 66] width 142 height 22
click at [292, 67] on div "Plantillas Configura plantillas para enviar difusiones e iniciar conversaciones" at bounding box center [232, 66] width 119 height 14
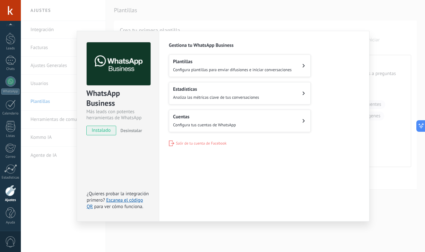
click at [305, 67] on icon at bounding box center [304, 66] width 3 height 4
click at [113, 199] on link "Escanea el código QR" at bounding box center [115, 204] width 56 height 13
